Goal: Leave review/rating

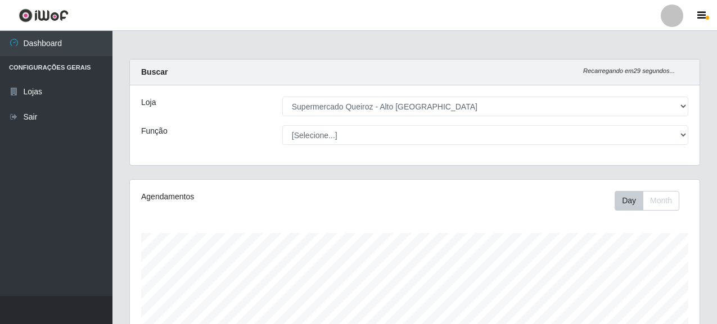
select select "496"
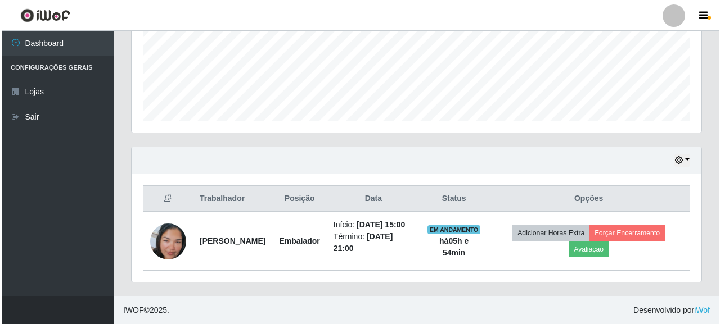
scroll to position [233, 570]
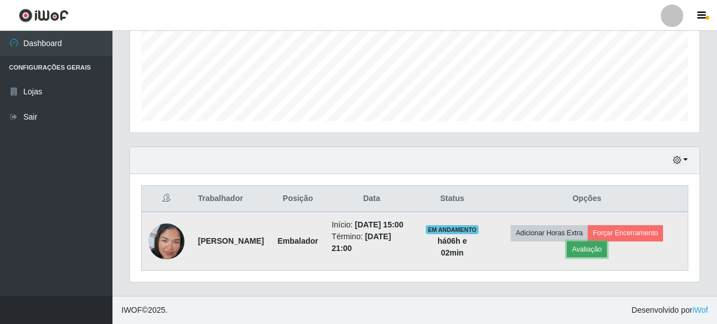
click at [607, 246] on button "Avaliação" at bounding box center [587, 250] width 40 height 16
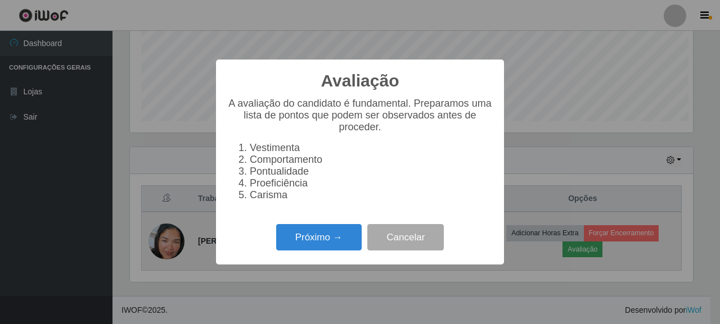
scroll to position [233, 563]
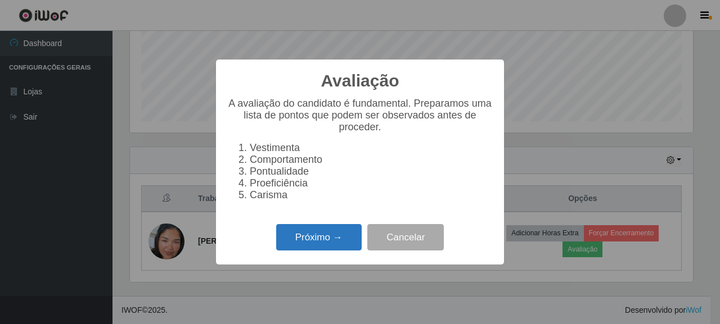
click at [318, 251] on button "Próximo →" at bounding box center [318, 237] width 85 height 26
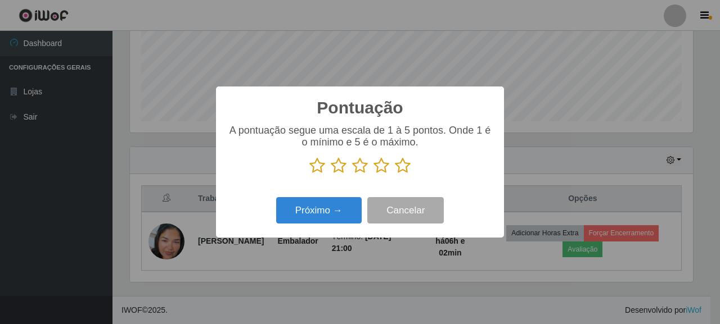
click at [396, 168] on icon at bounding box center [403, 165] width 16 height 17
click at [395, 174] on input "radio" at bounding box center [395, 174] width 0 height 0
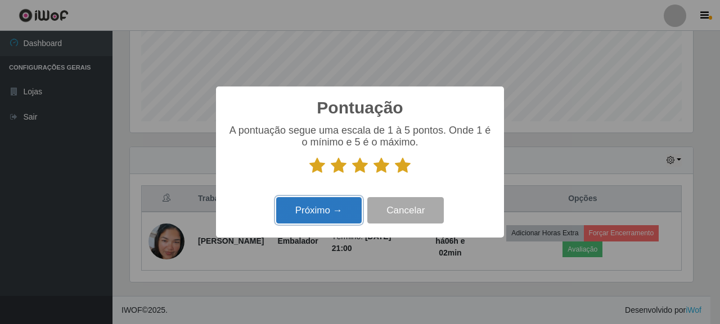
click at [322, 219] on button "Próximo →" at bounding box center [318, 210] width 85 height 26
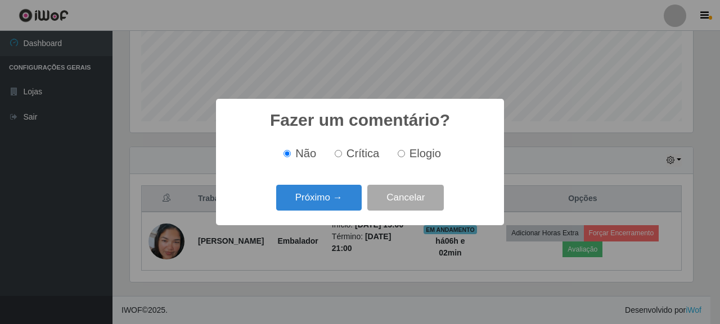
click at [405, 155] on label "Elogio" at bounding box center [417, 153] width 48 height 13
click at [405, 155] on input "Elogio" at bounding box center [401, 153] width 7 height 7
radio input "true"
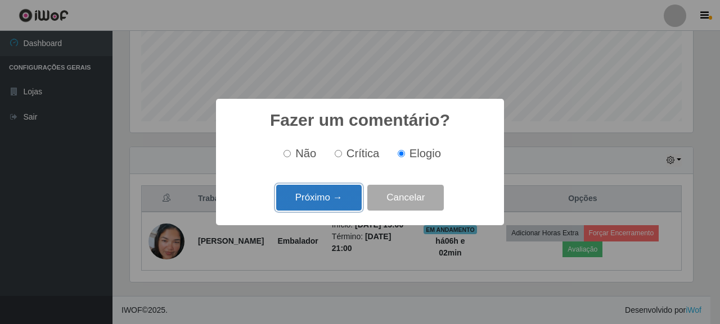
click at [330, 197] on button "Próximo →" at bounding box center [318, 198] width 85 height 26
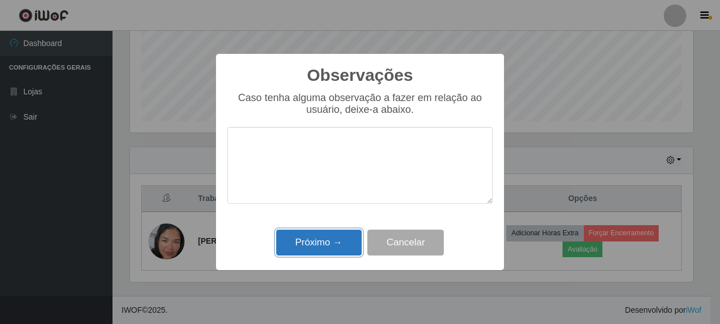
click at [310, 248] on button "Próximo →" at bounding box center [318, 243] width 85 height 26
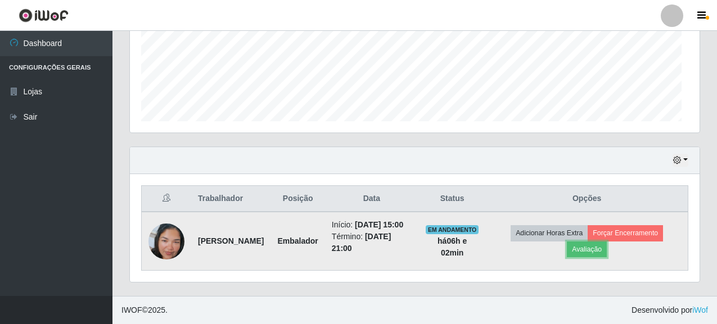
scroll to position [233, 570]
click at [662, 235] on button "Forçar Encerramento" at bounding box center [625, 233] width 75 height 16
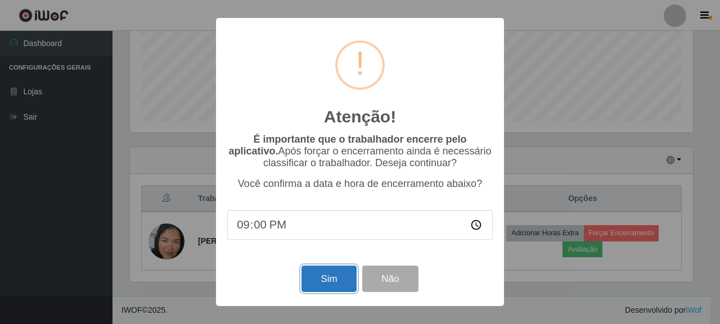
click at [319, 283] on button "Sim" at bounding box center [328, 279] width 55 height 26
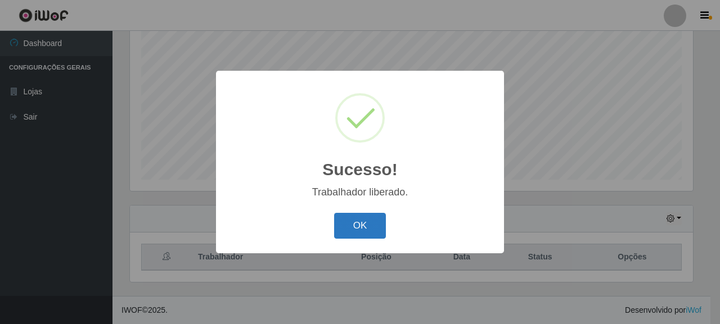
click at [367, 233] on button "OK" at bounding box center [360, 226] width 52 height 26
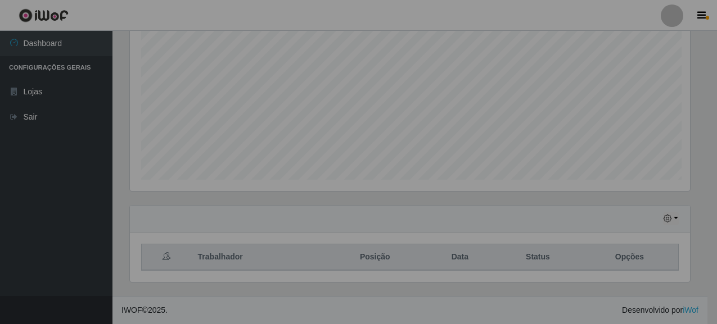
scroll to position [233, 570]
